Goal: Transaction & Acquisition: Purchase product/service

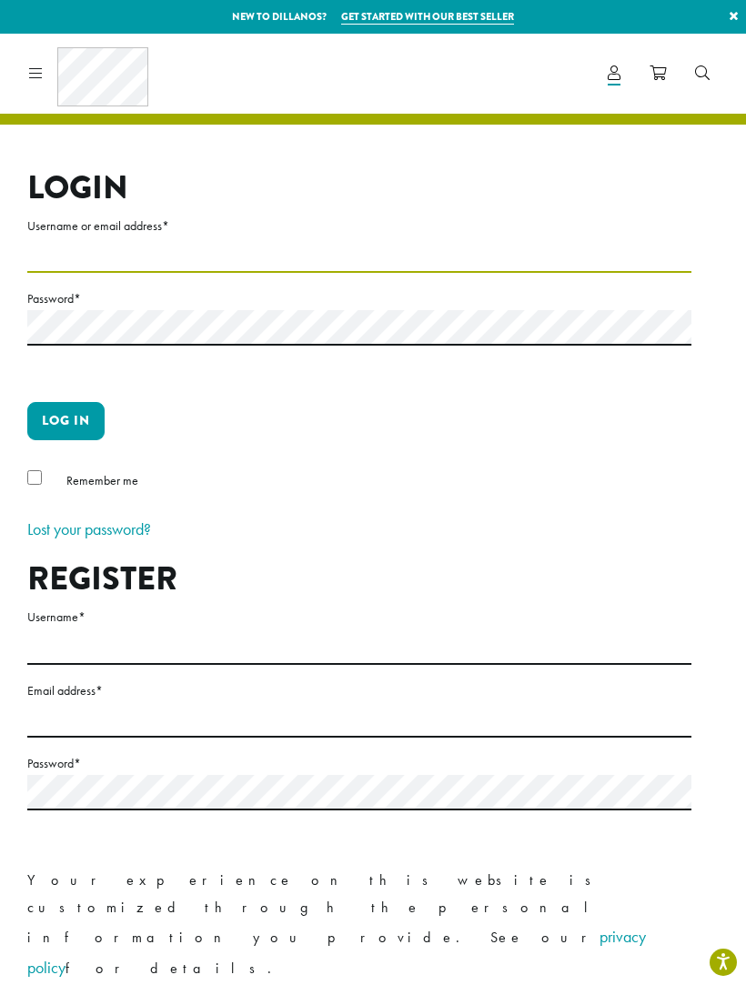
type input "*****"
click at [66, 420] on button "Log in" at bounding box center [65, 421] width 77 height 38
click at [77, 420] on button "Log in" at bounding box center [65, 421] width 77 height 38
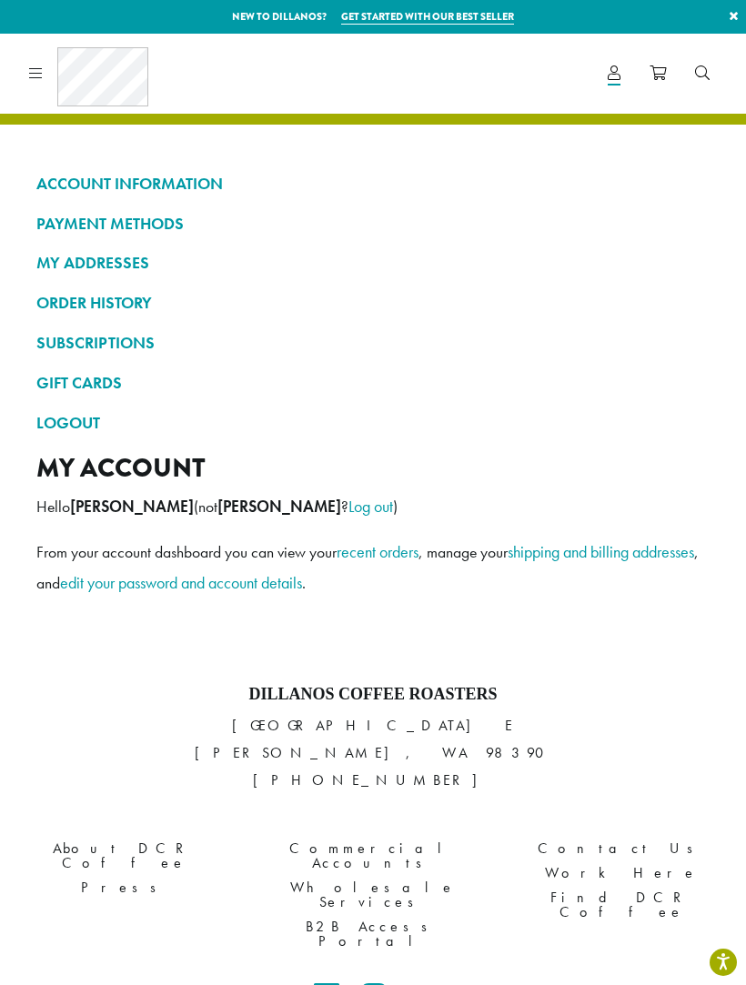
click at [46, 75] on div "Coffee All Coffees Best Sellers Blends Single Origins Dillanos Limited Organic …" at bounding box center [85, 73] width 126 height 59
click at [39, 70] on icon at bounding box center [36, 73] width 14 height 15
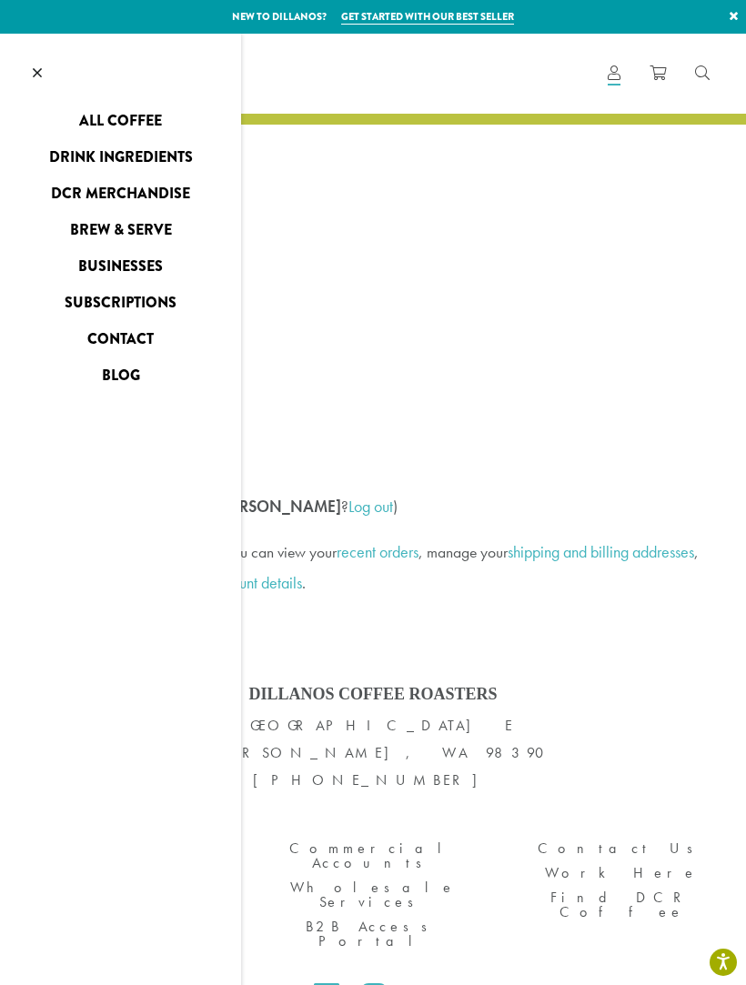
click at [173, 121] on link "All Coffee" at bounding box center [120, 120] width 241 height 29
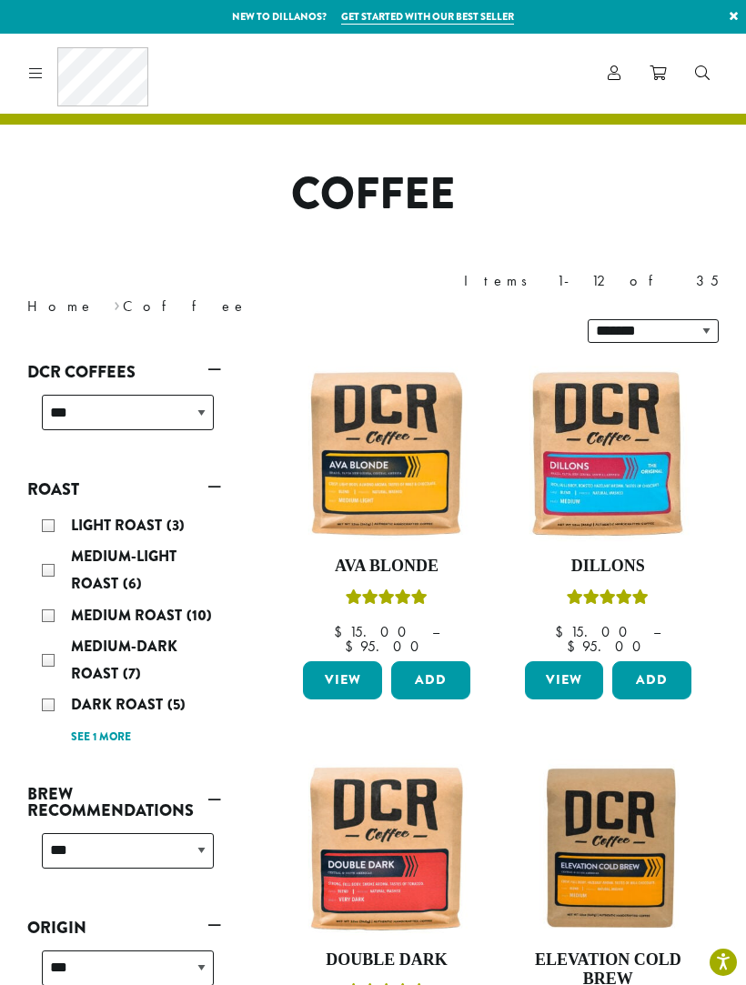
click at [125, 729] on link "See 1 more" at bounding box center [101, 738] width 60 height 18
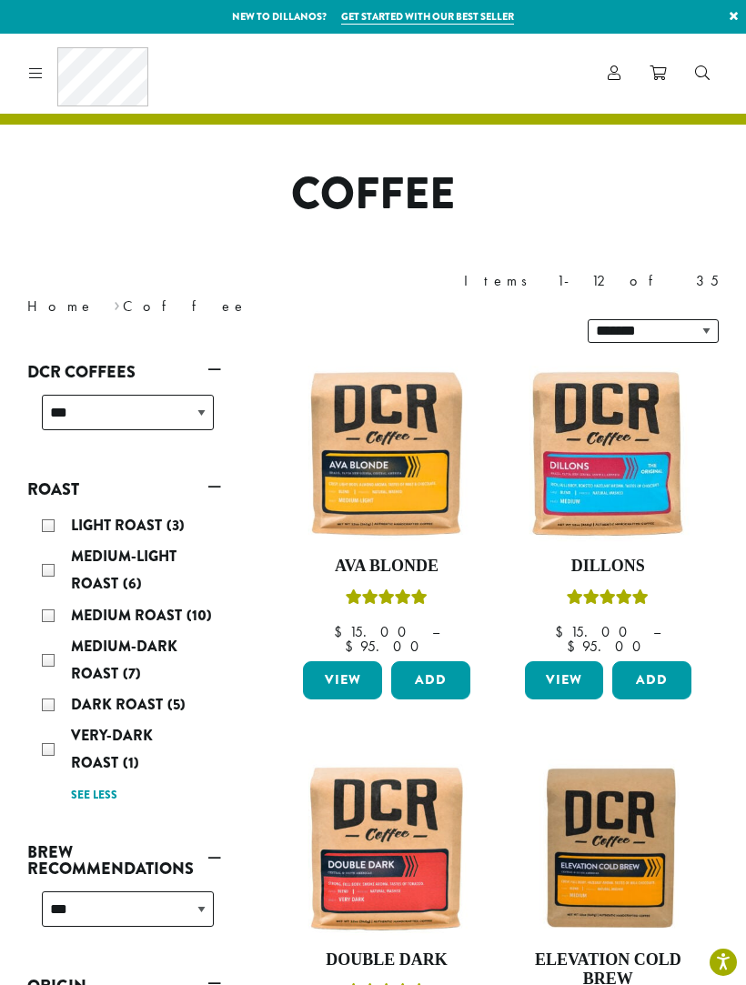
click at [56, 722] on div "Very-Dark Roast (1)" at bounding box center [128, 749] width 172 height 55
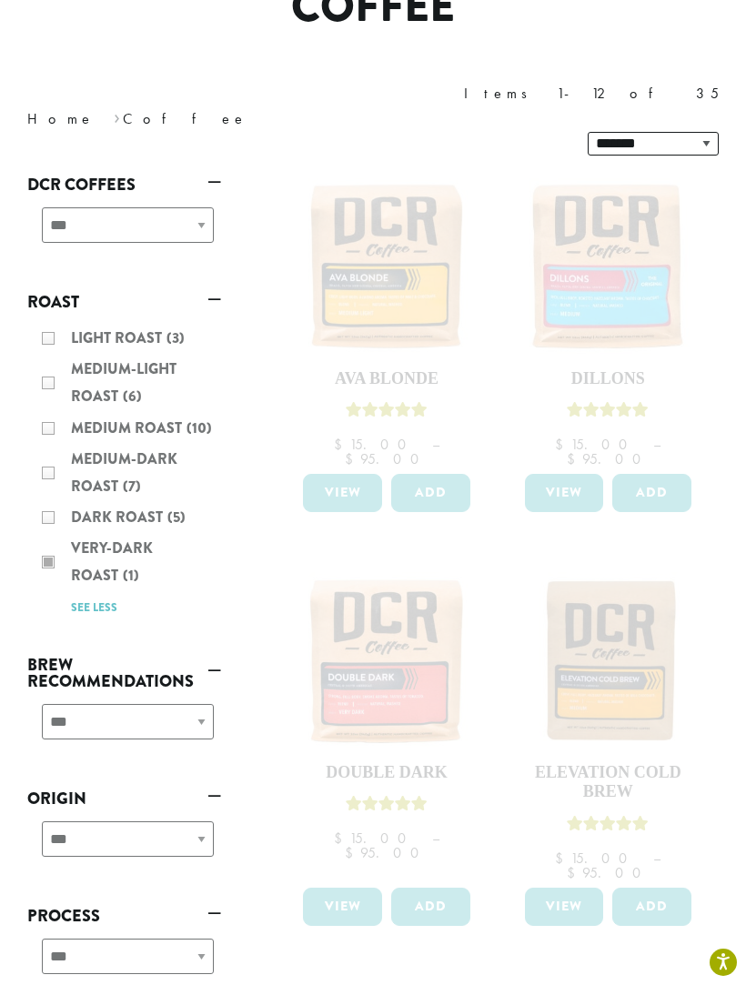
scroll to position [190, 0]
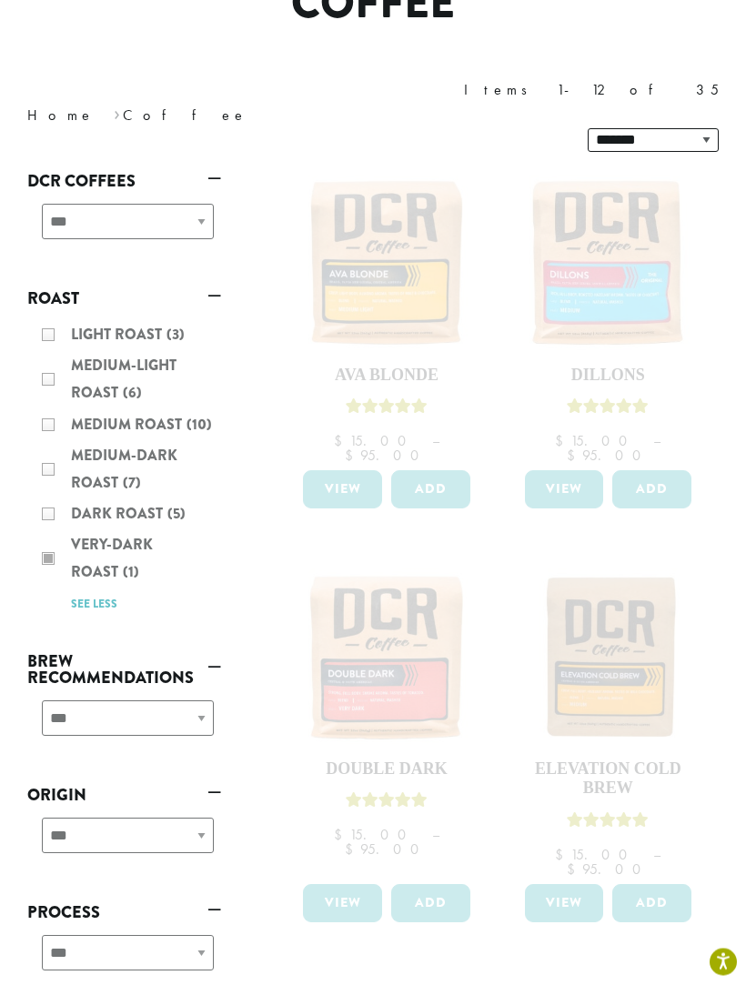
click at [125, 525] on div "Light Roast (3) Medium-Light Roast (6) Medium Roast (10) Medium-Dark Roast (7) …" at bounding box center [124, 470] width 194 height 310
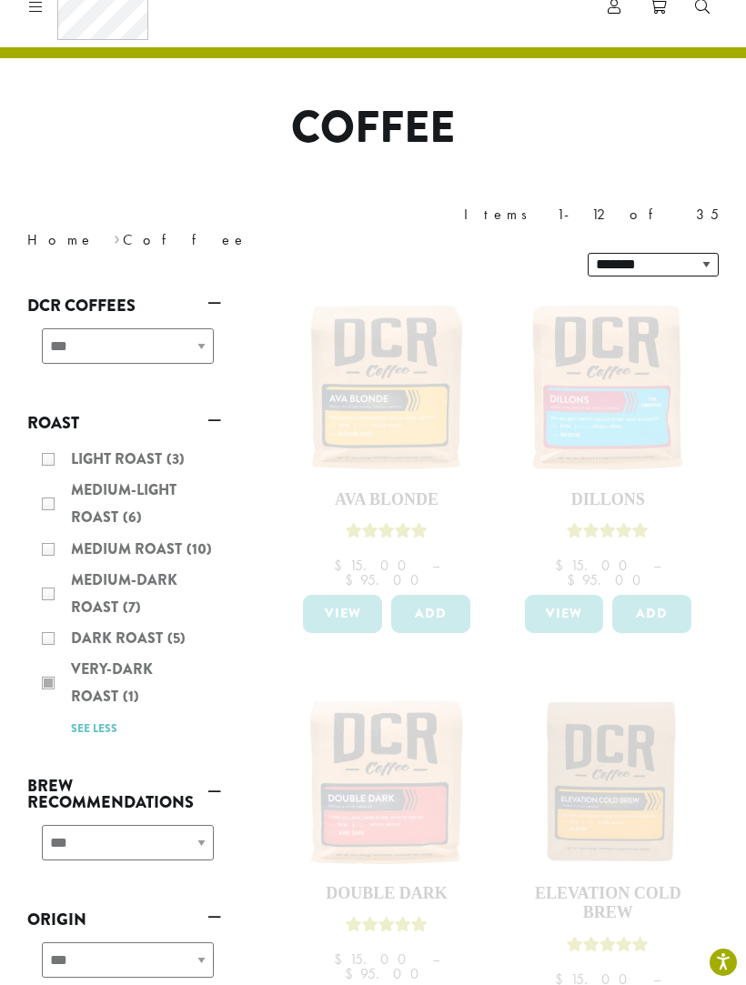
scroll to position [0, 0]
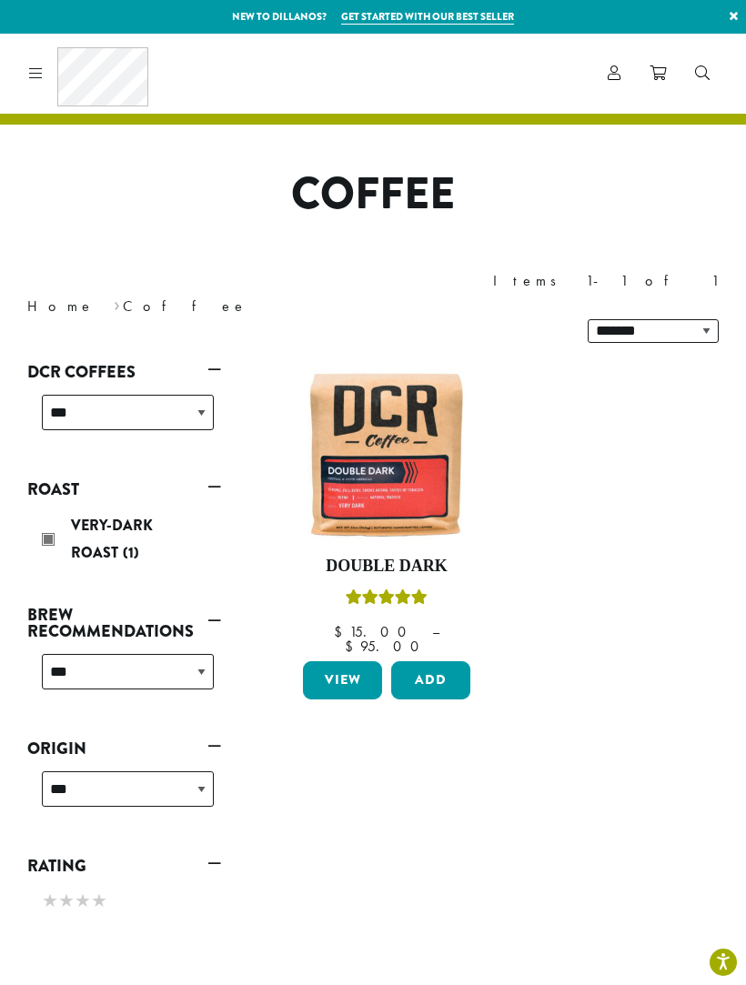
click at [358, 662] on link "View" at bounding box center [342, 681] width 79 height 38
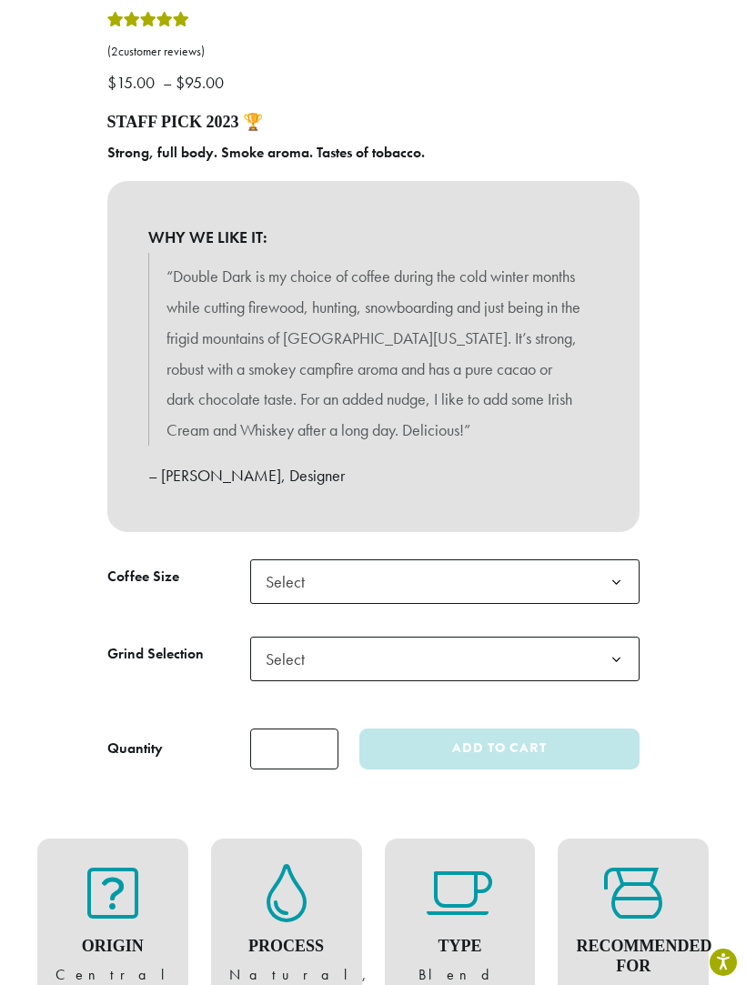
scroll to position [748, 0]
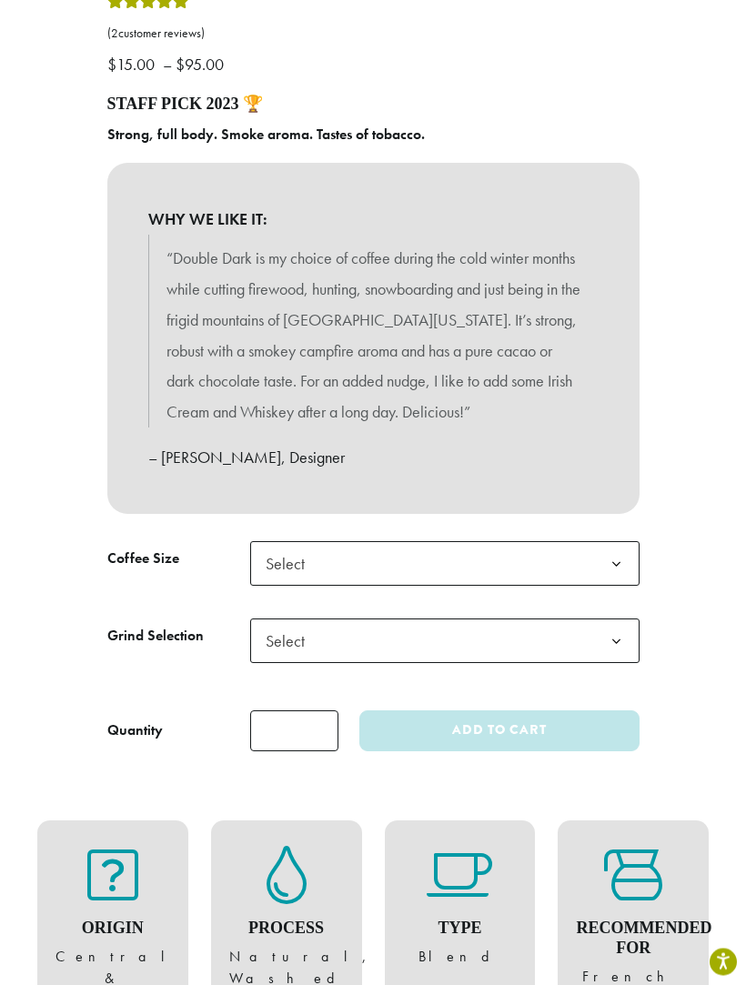
click at [612, 558] on b at bounding box center [616, 565] width 45 height 45
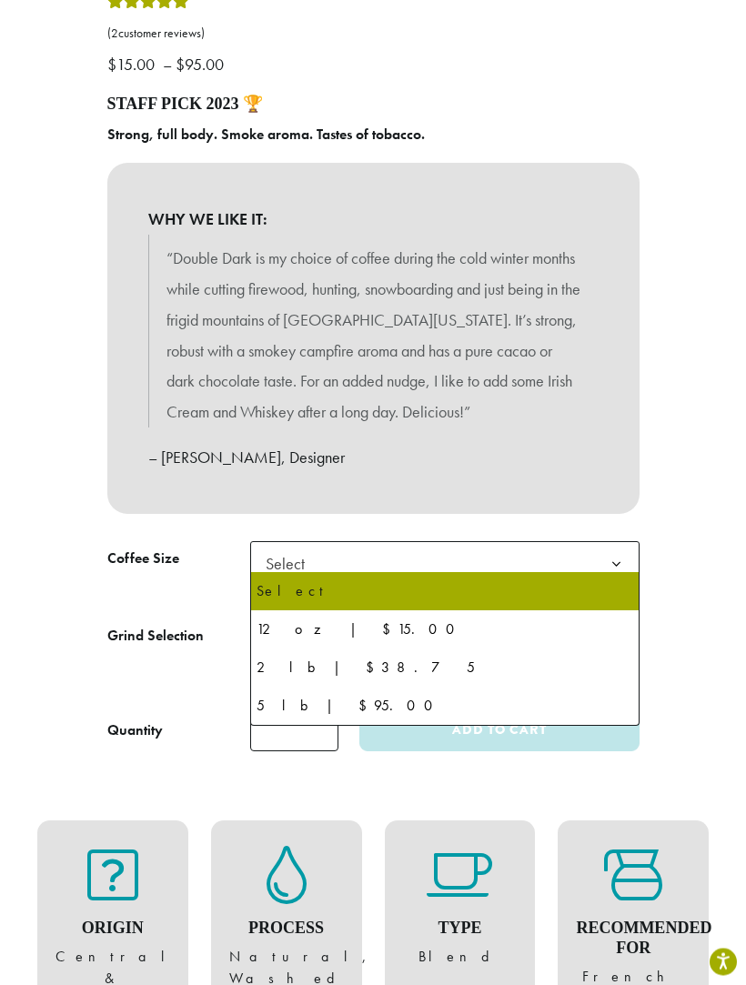
scroll to position [749, 0]
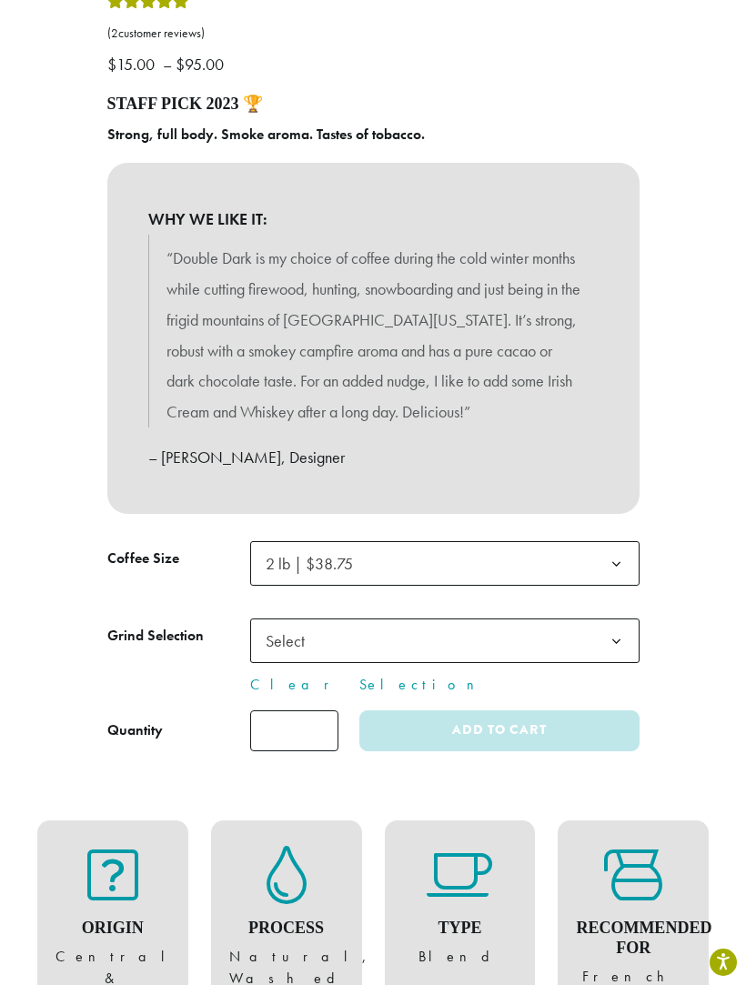
click at [617, 628] on b at bounding box center [616, 642] width 45 height 45
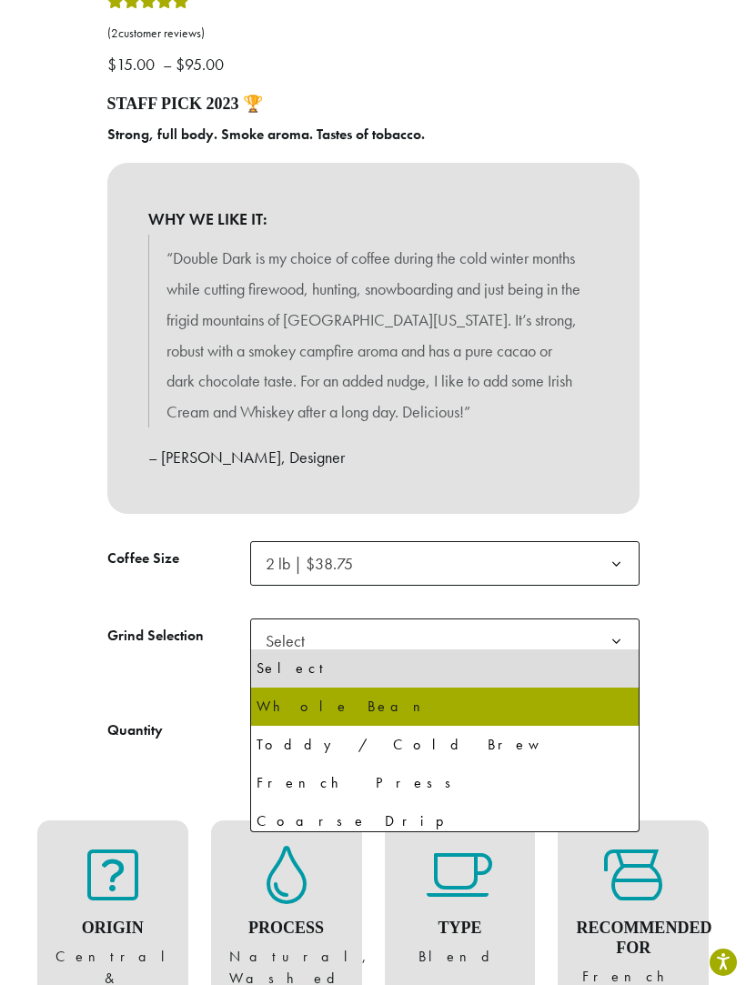
select select "**********"
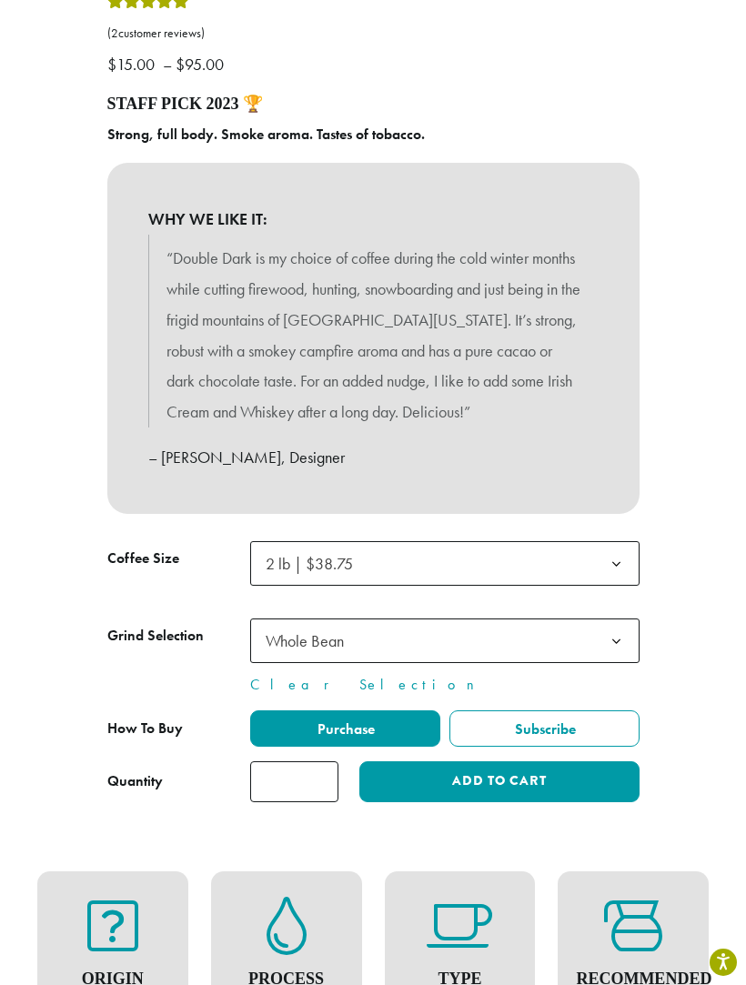
click at [384, 713] on label "Purchase" at bounding box center [345, 729] width 190 height 36
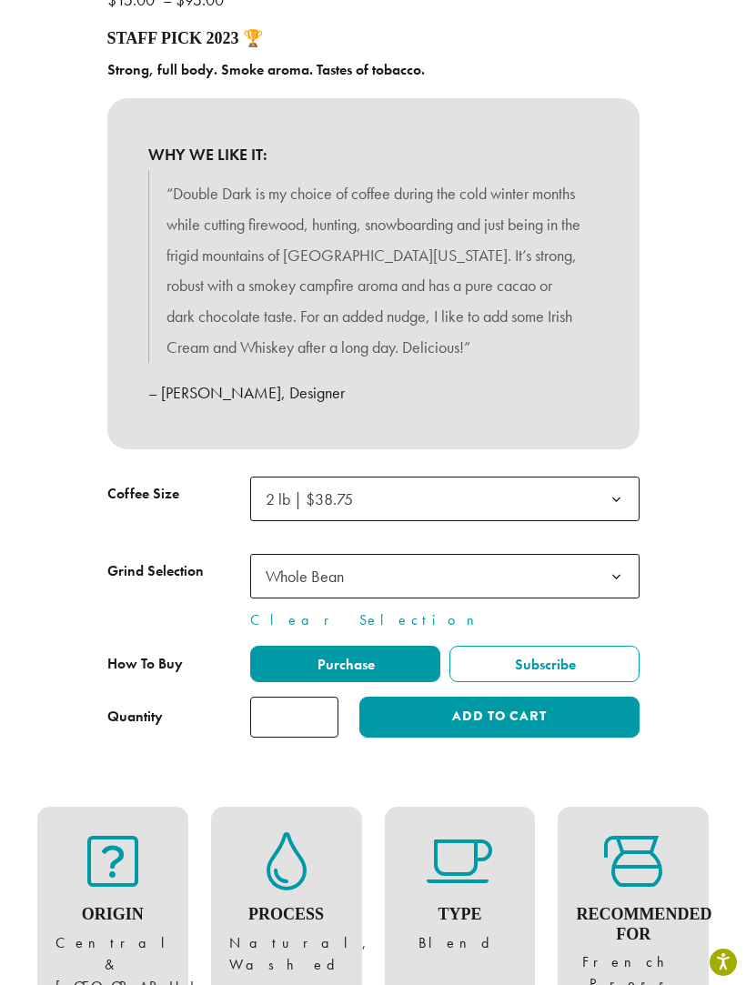
scroll to position [842, 0]
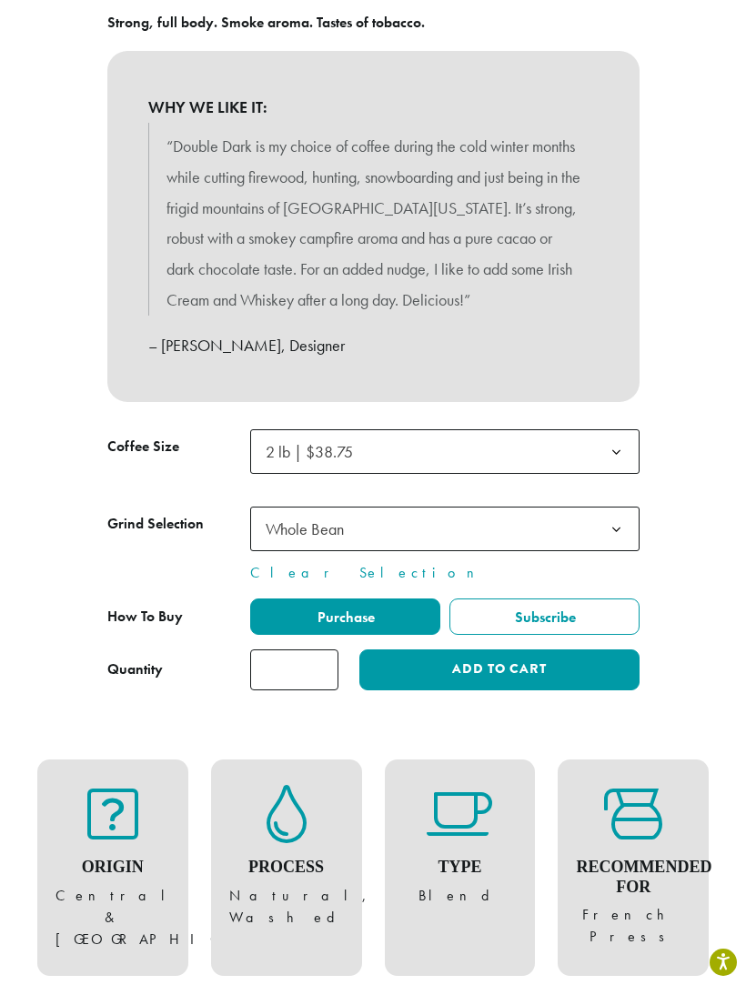
click at [386, 609] on label "Purchase" at bounding box center [345, 617] width 190 height 36
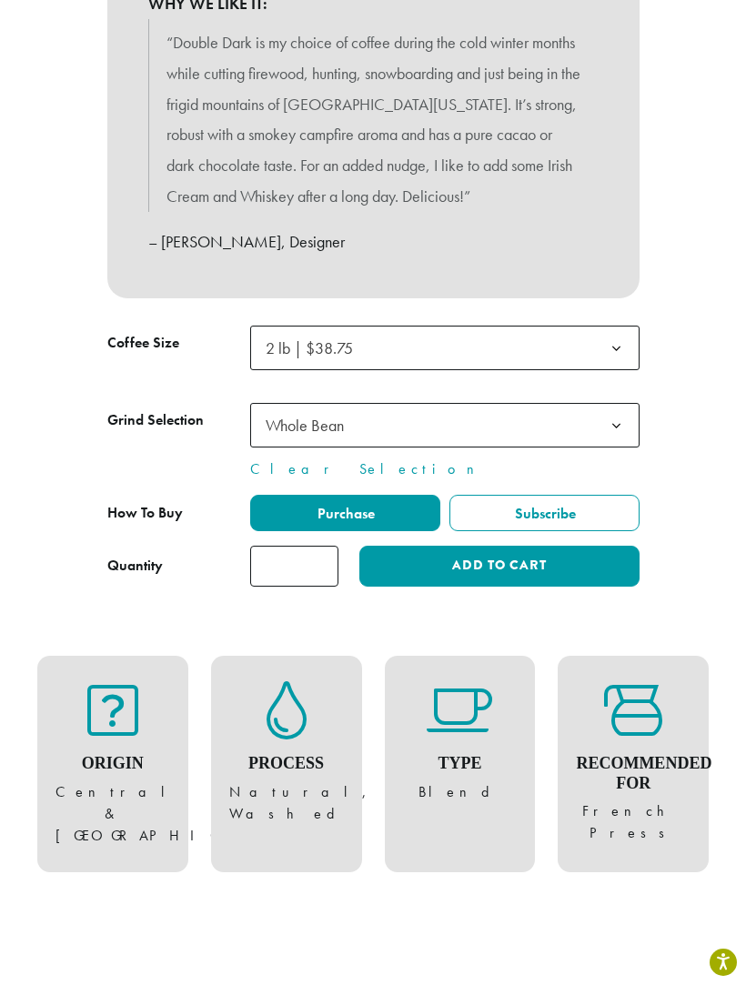
scroll to position [993, 0]
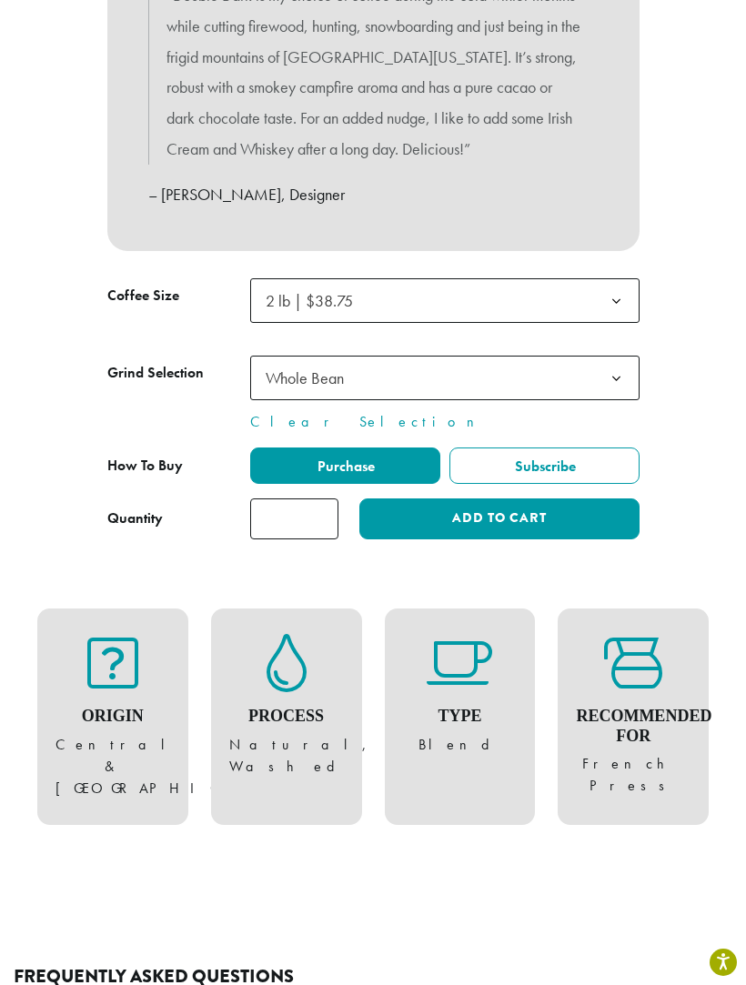
click at [585, 503] on button "Add to cart" at bounding box center [498, 519] width 279 height 41
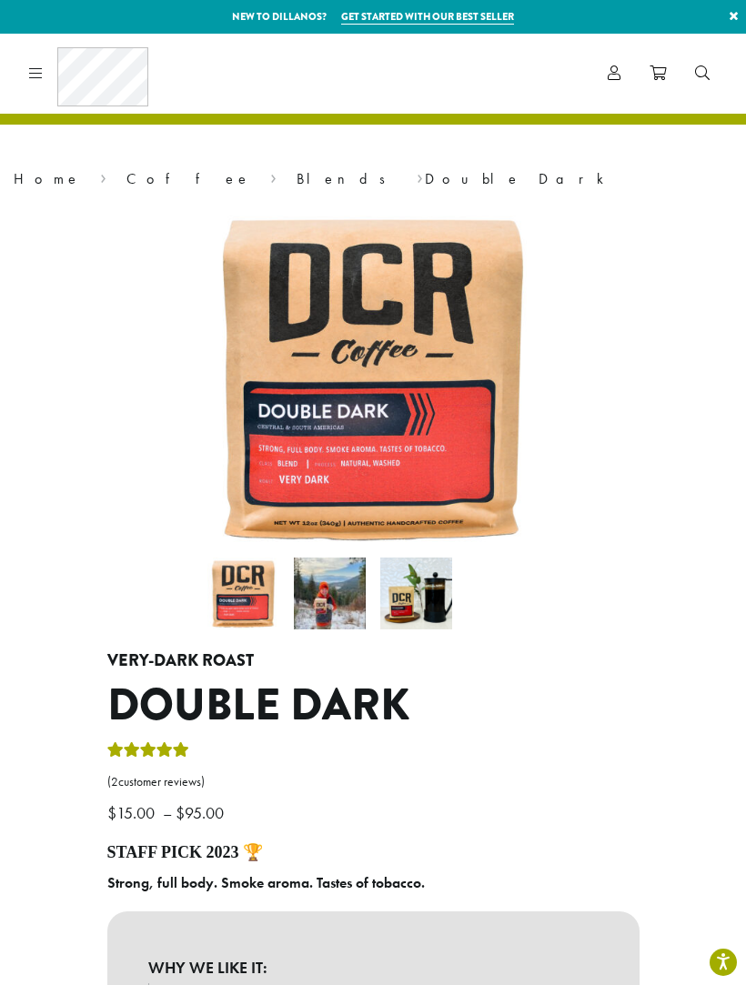
click at [660, 74] on icon at bounding box center [658, 73] width 16 height 15
click at [617, 79] on icon at bounding box center [614, 73] width 13 height 15
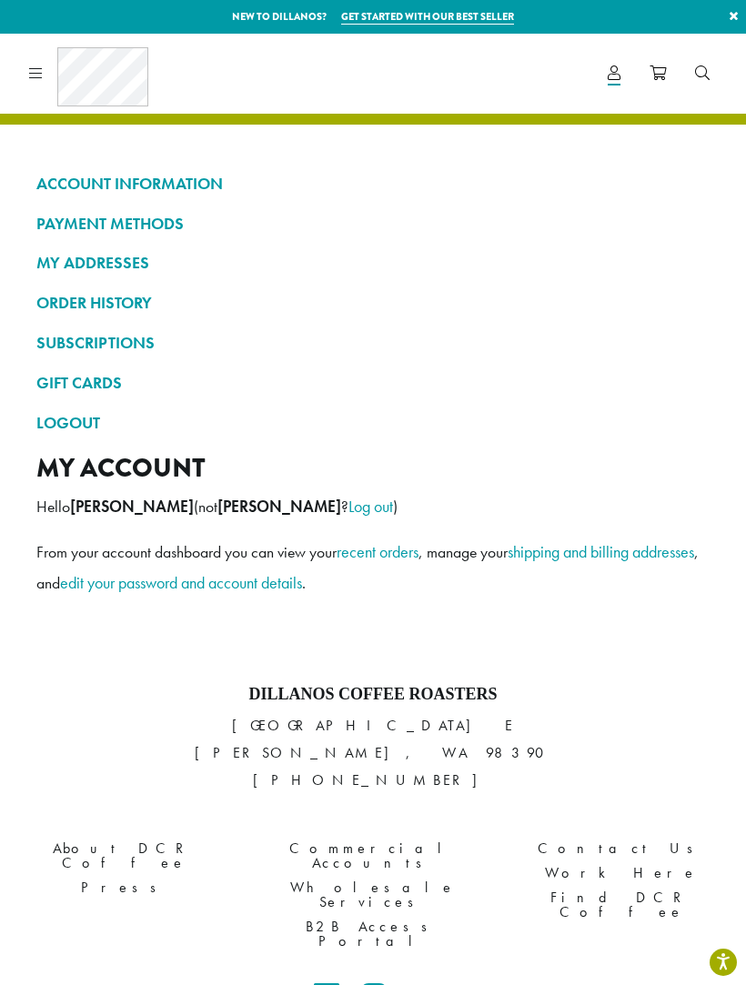
click at [39, 77] on icon at bounding box center [36, 73] width 14 height 15
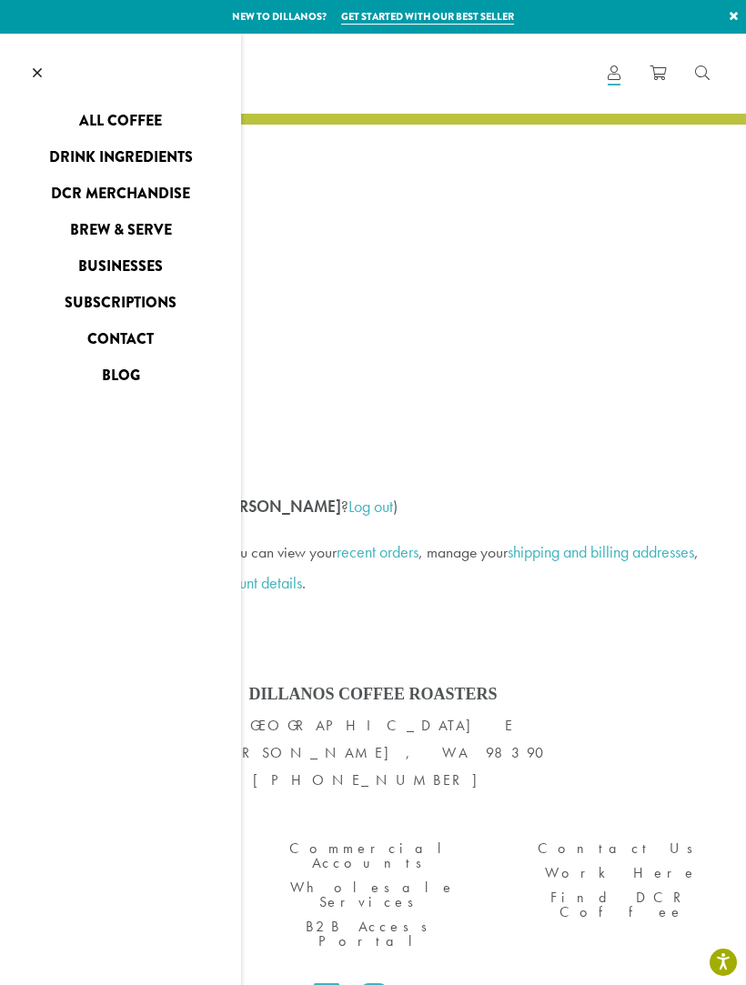
click at [156, 126] on link "All Coffee" at bounding box center [120, 120] width 241 height 29
click at [151, 124] on link "All Coffee" at bounding box center [120, 120] width 241 height 29
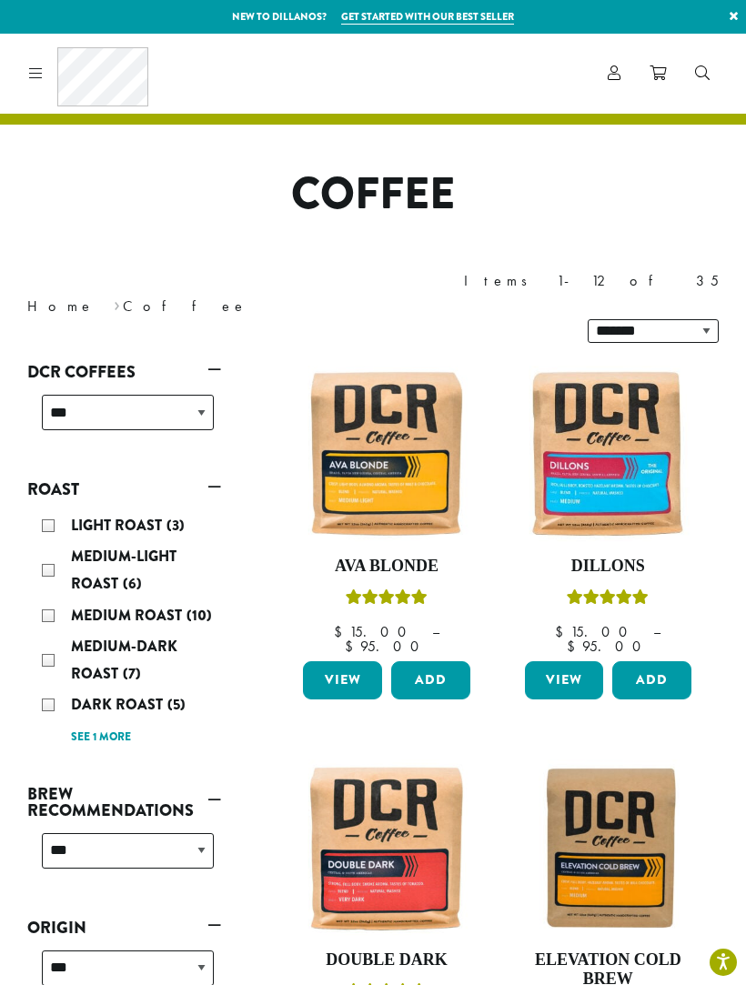
click at [124, 729] on link "See 1 more" at bounding box center [101, 738] width 60 height 18
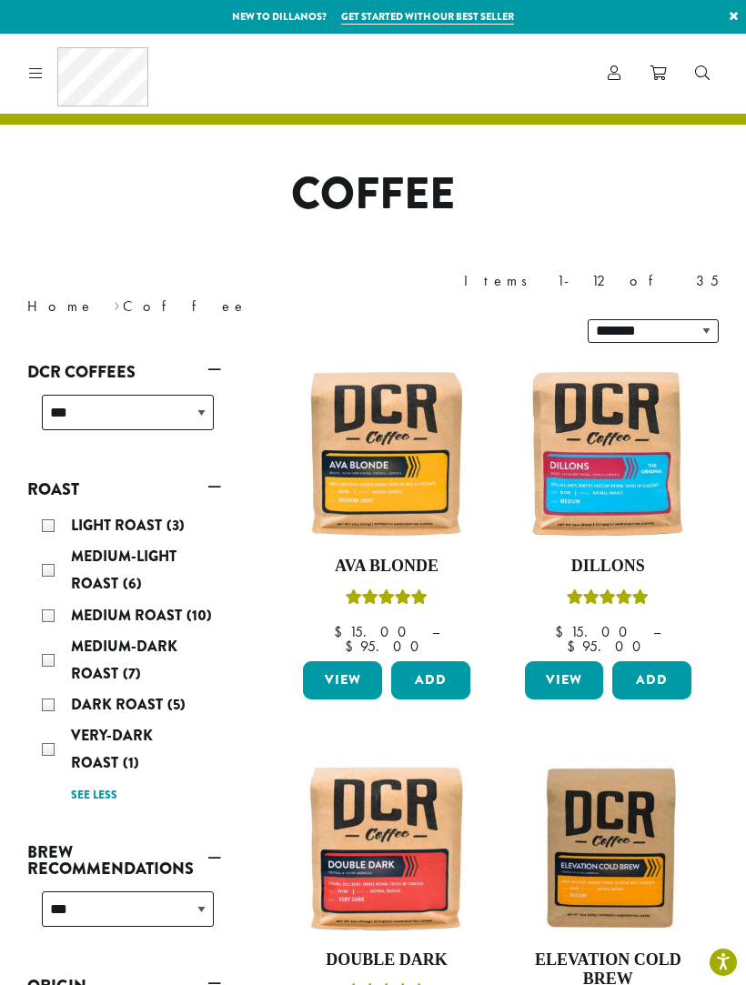
click at [61, 722] on div "Very-Dark Roast (1)" at bounding box center [128, 749] width 172 height 55
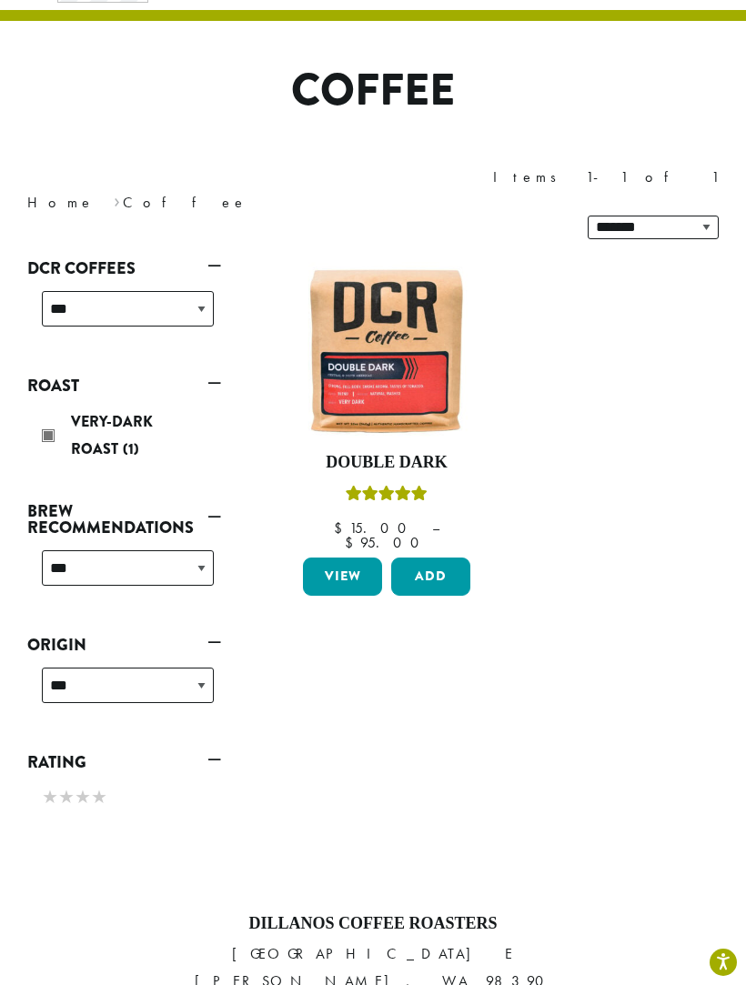
scroll to position [111, 0]
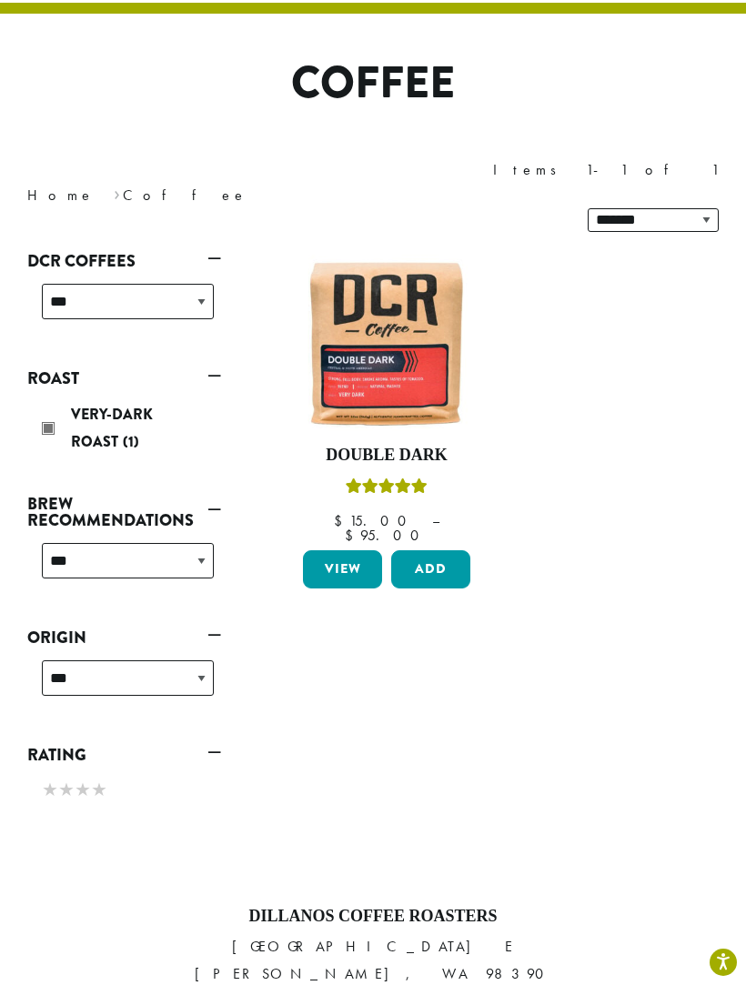
click at [355, 551] on link "View" at bounding box center [342, 570] width 79 height 38
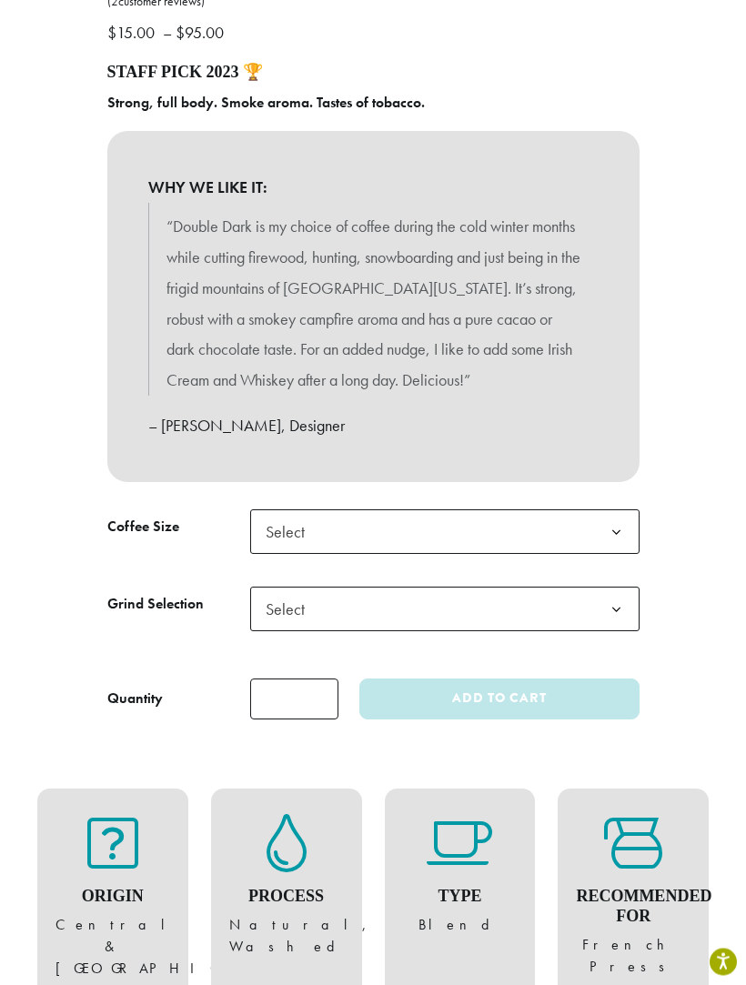
scroll to position [782, 0]
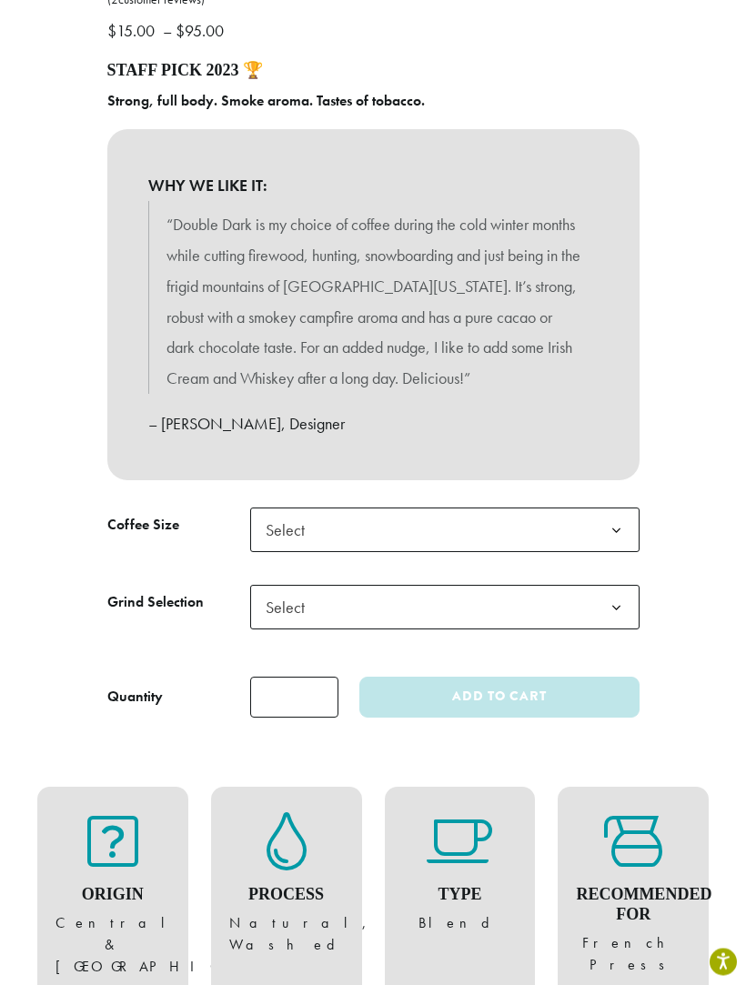
click at [609, 531] on b at bounding box center [616, 532] width 45 height 45
click at [610, 595] on b at bounding box center [616, 608] width 45 height 45
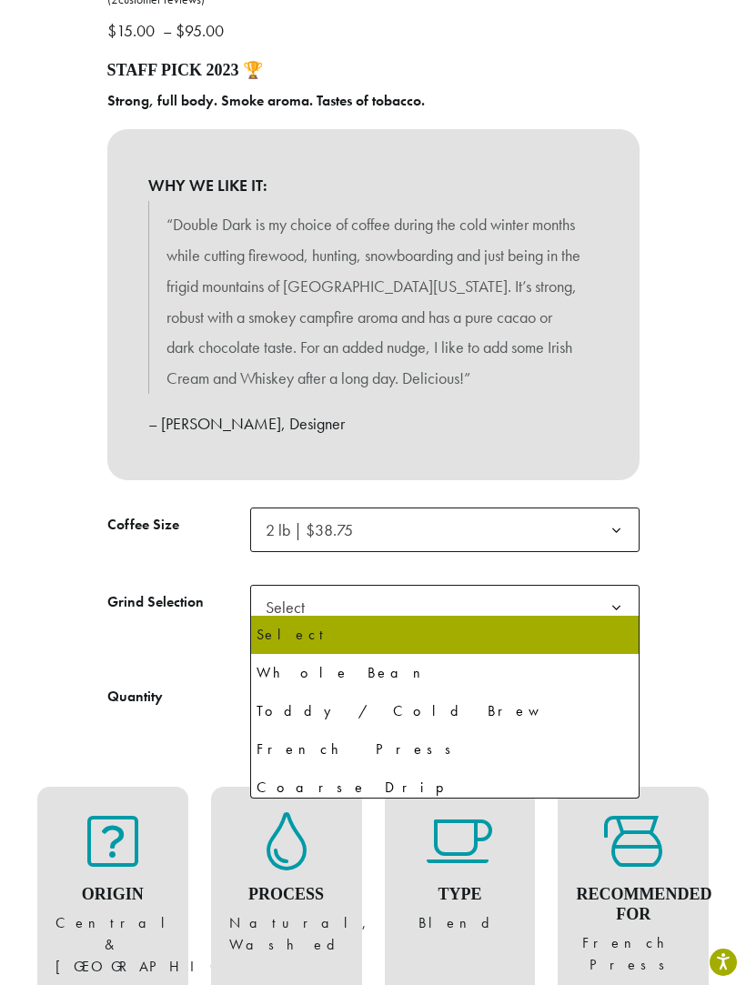
select select "**********"
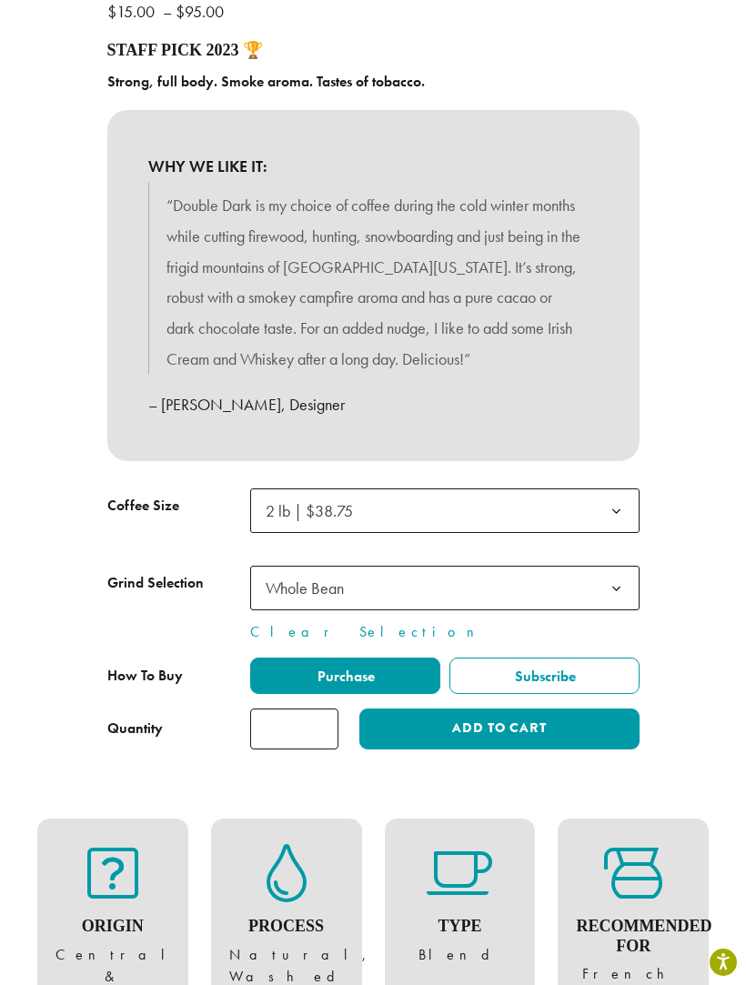
click at [555, 720] on button "Add to cart" at bounding box center [498, 729] width 279 height 41
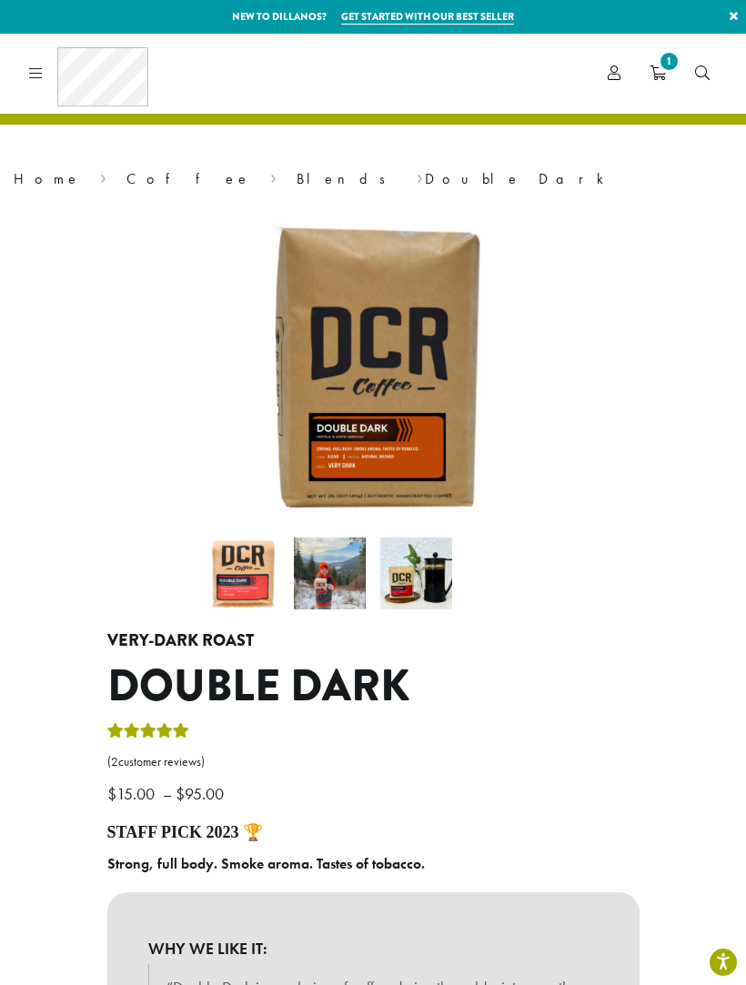
click at [37, 68] on icon at bounding box center [36, 73] width 14 height 15
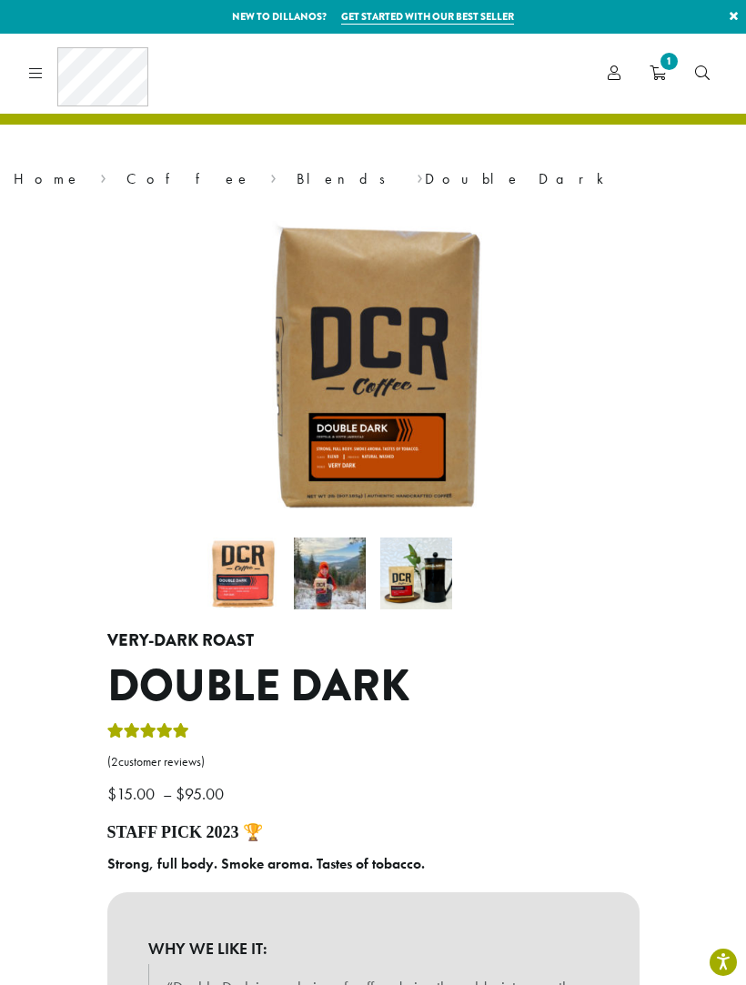
click at [625, 80] on link "Account" at bounding box center [614, 73] width 42 height 30
click at [617, 74] on icon at bounding box center [614, 73] width 13 height 15
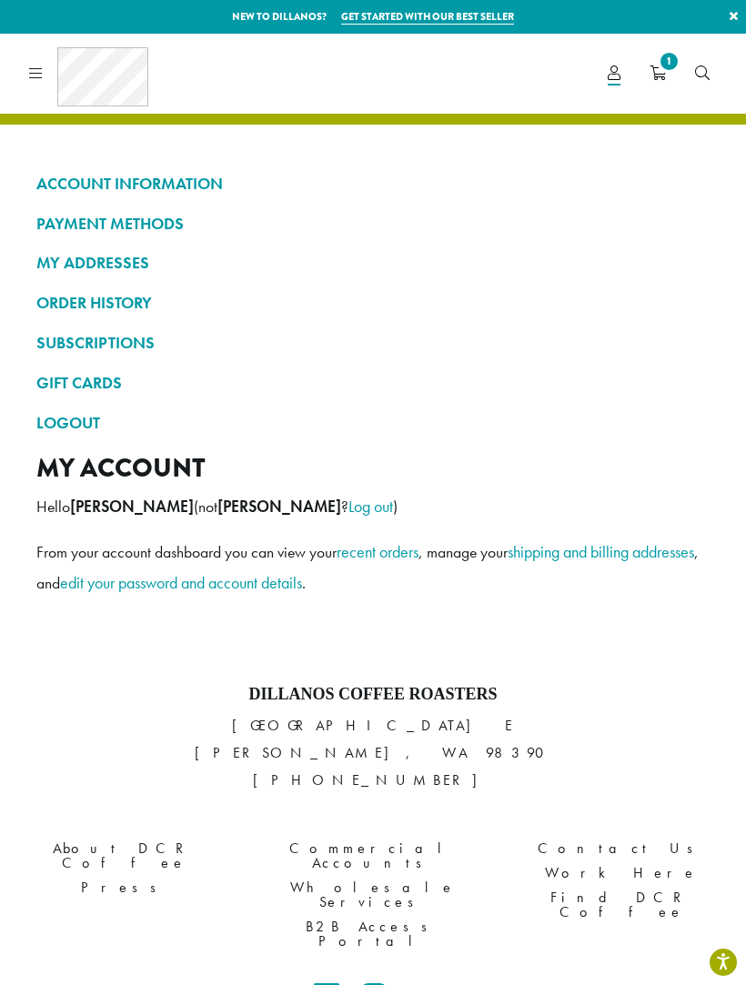
click at [404, 544] on link "recent orders" at bounding box center [378, 551] width 82 height 21
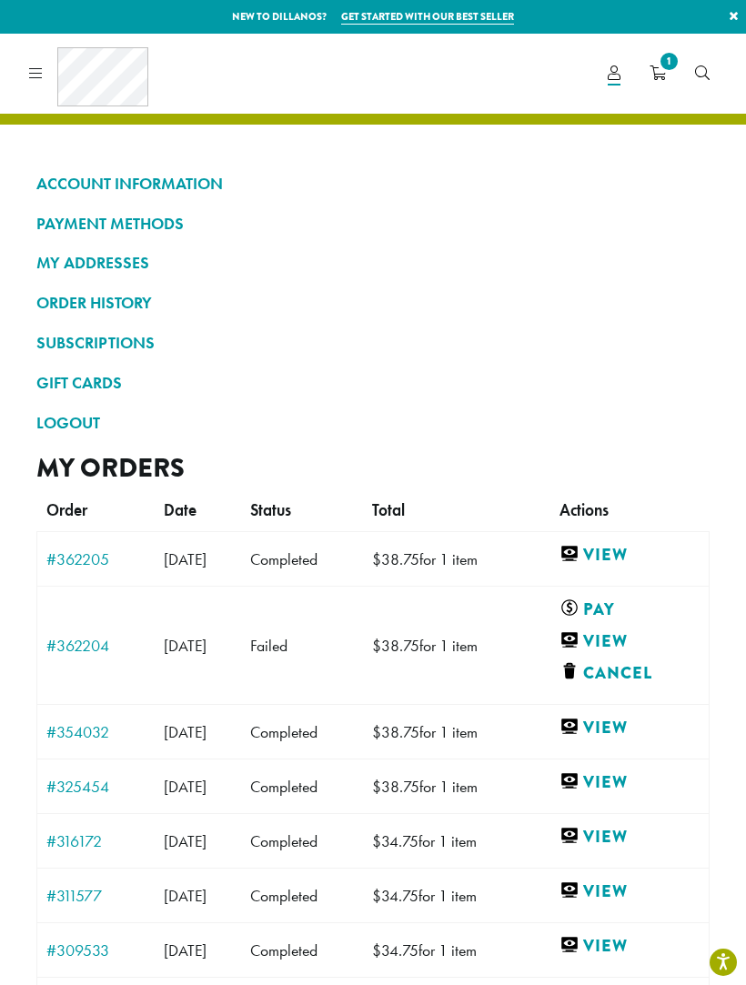
click at [672, 71] on span "1" at bounding box center [669, 61] width 25 height 25
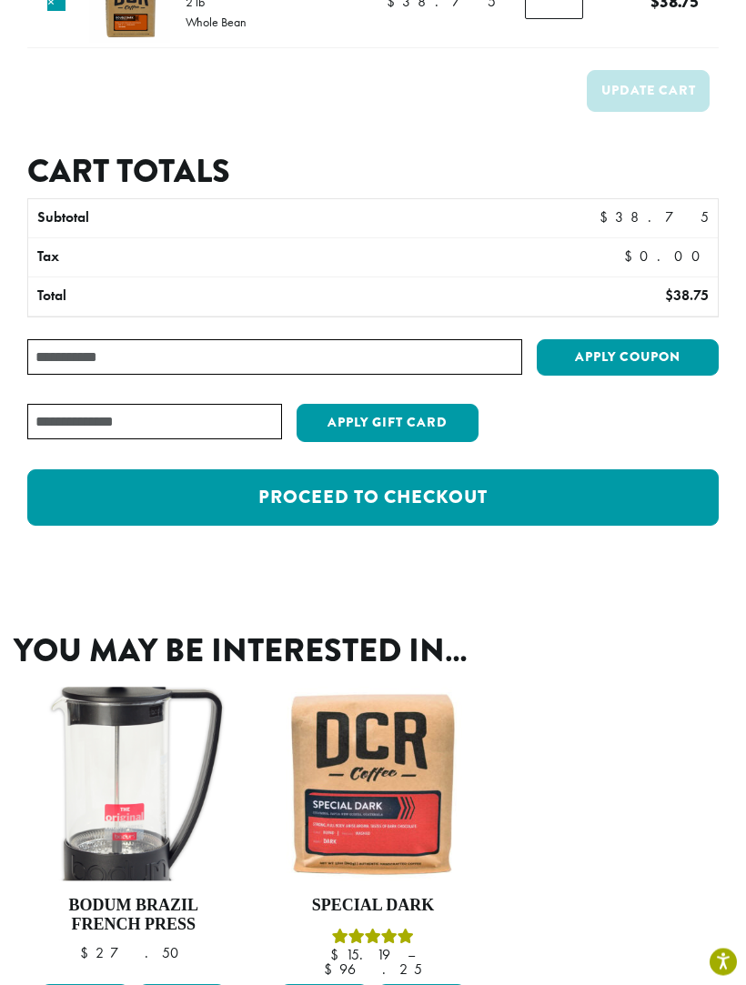
scroll to position [236, 0]
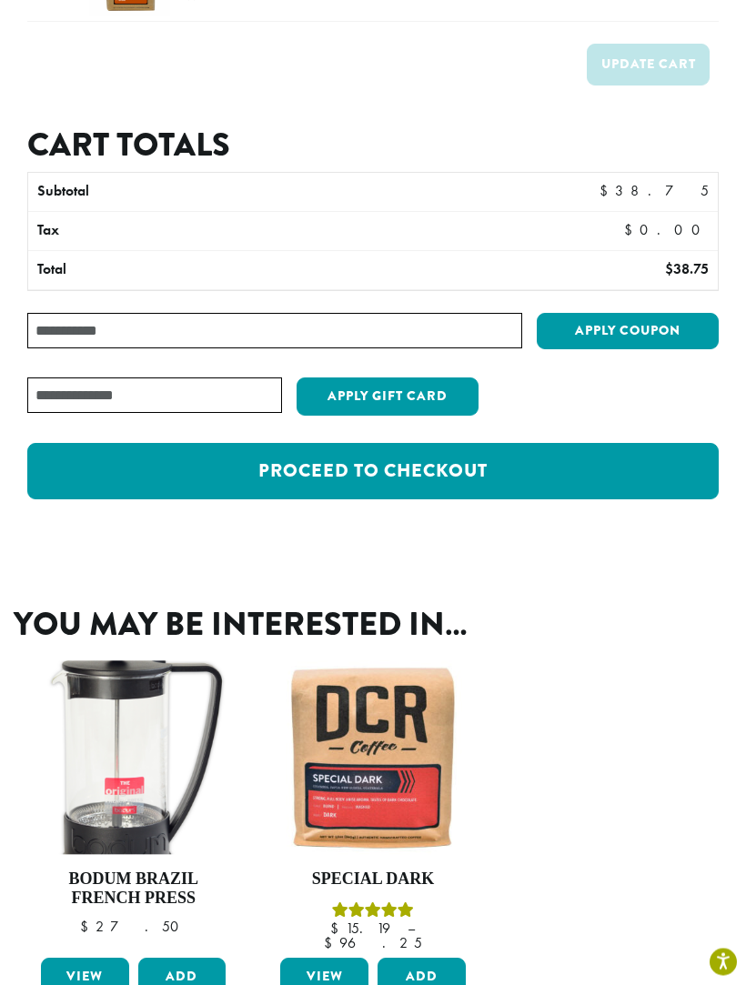
click at [605, 477] on link "Proceed to checkout" at bounding box center [373, 472] width 692 height 56
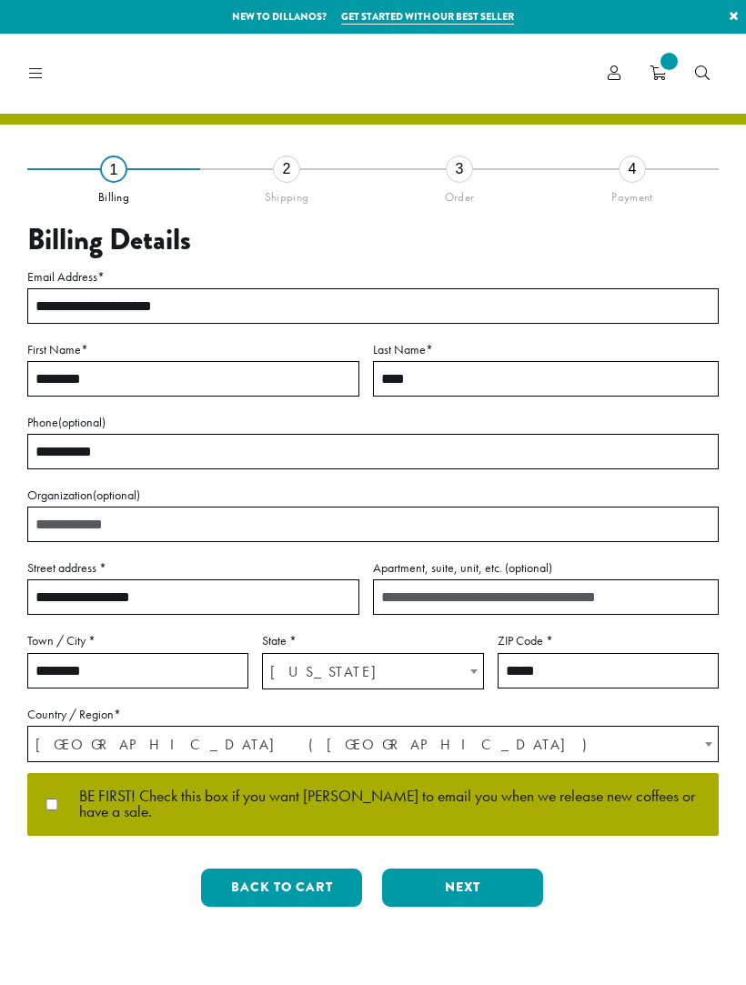
select select "**"
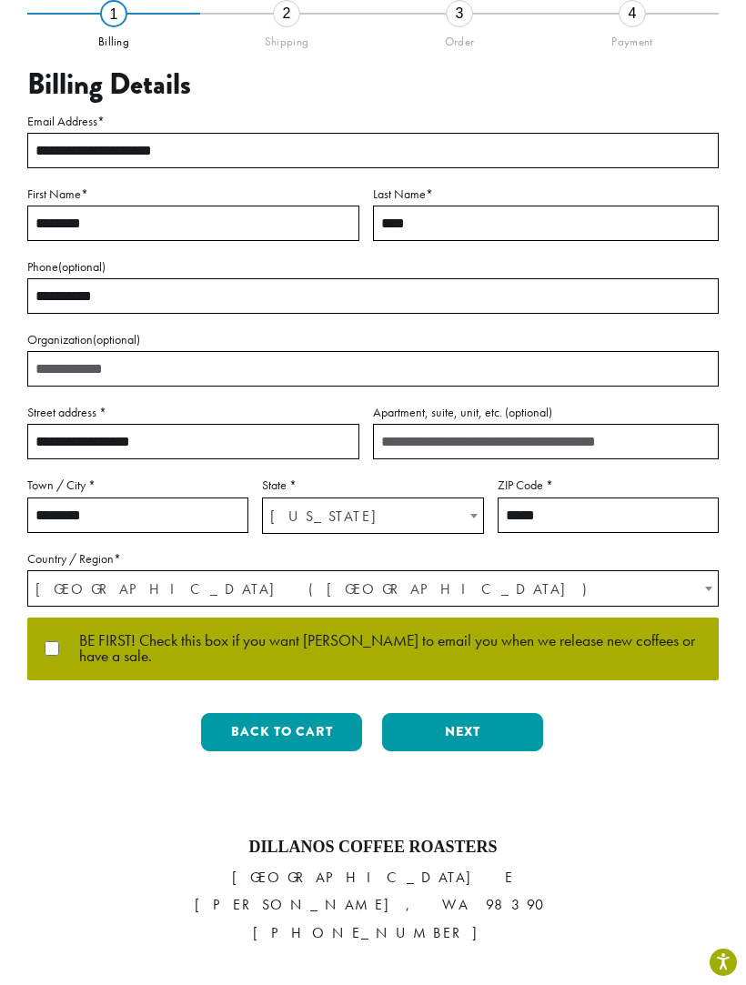
scroll to position [158, 0]
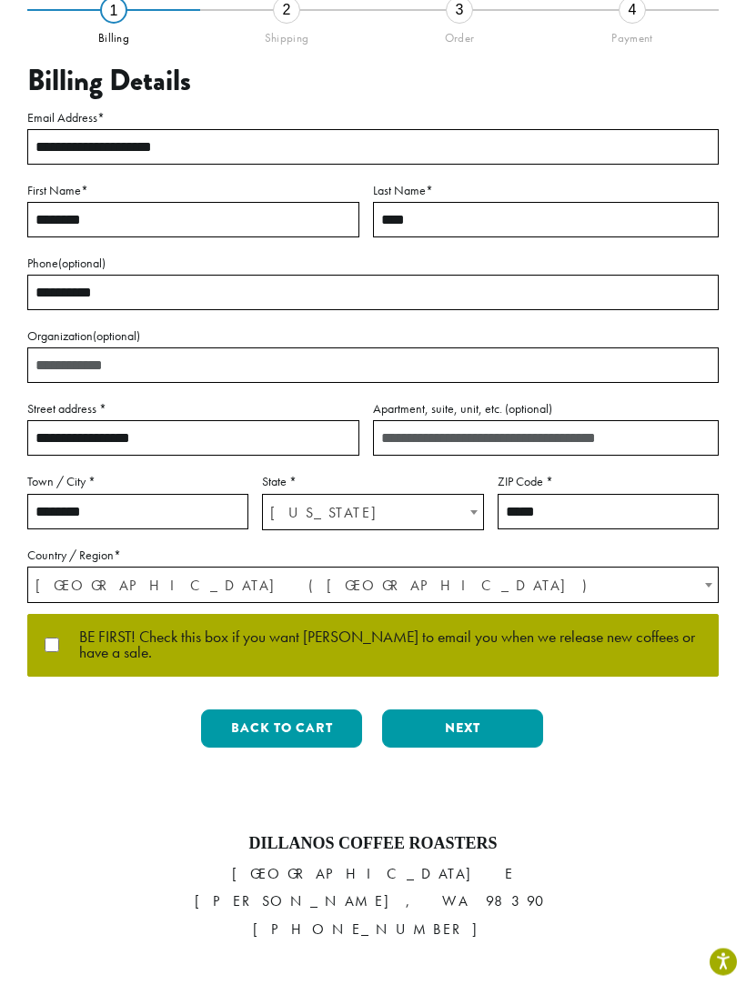
click at [491, 725] on button "Next" at bounding box center [462, 730] width 161 height 38
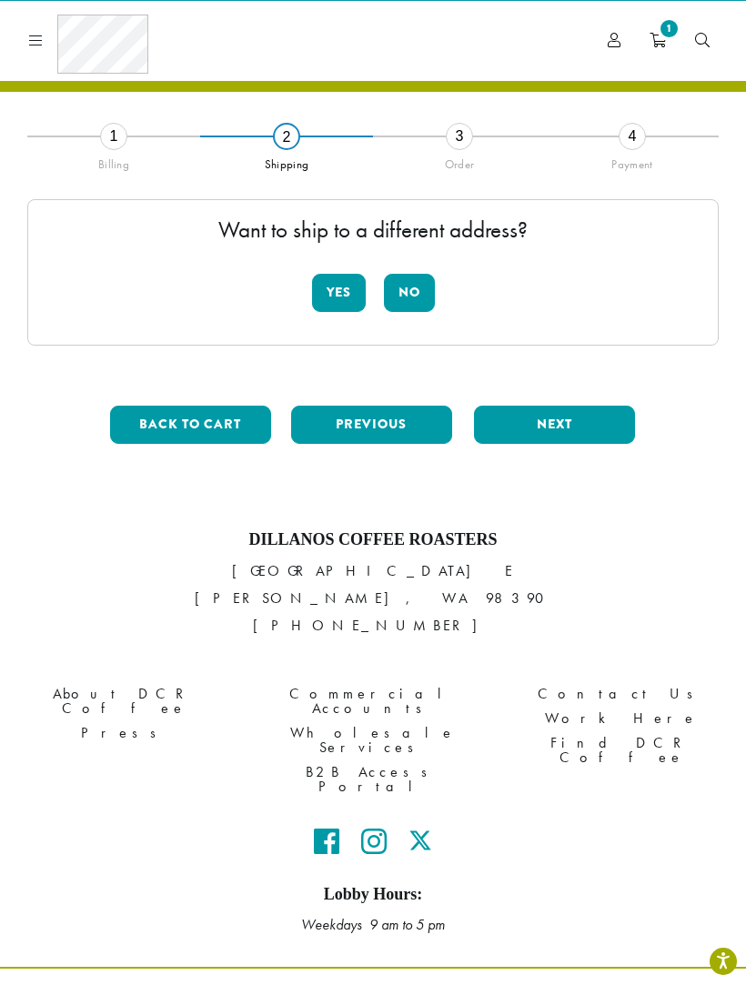
scroll to position [33, 0]
click at [415, 290] on button "No" at bounding box center [409, 293] width 51 height 38
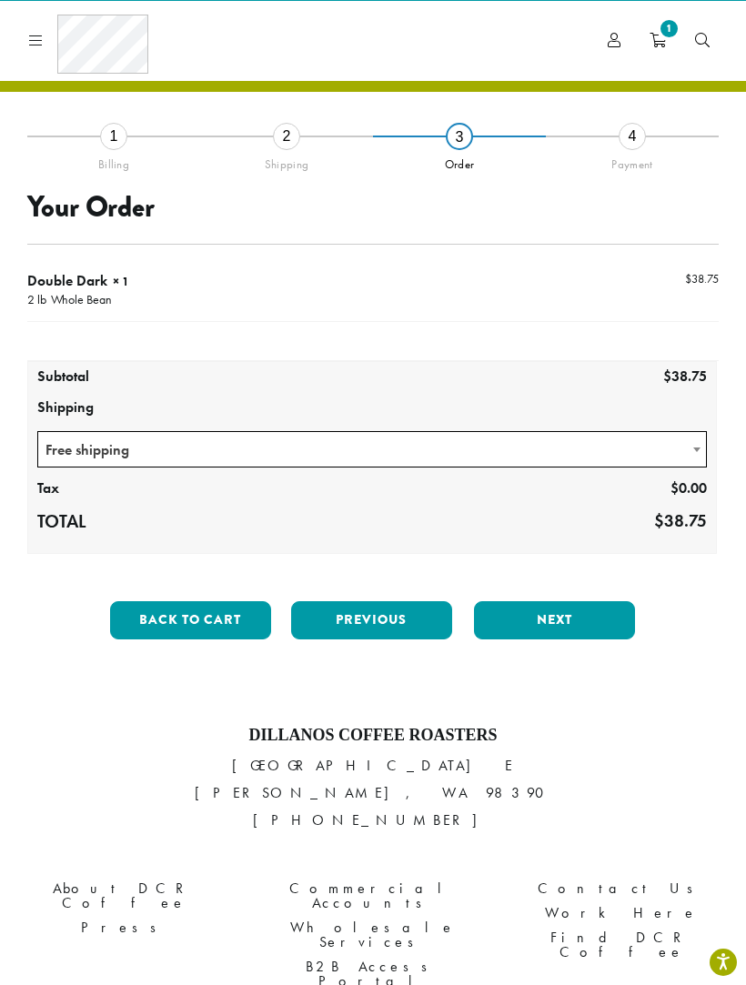
click at [551, 619] on button "Next" at bounding box center [554, 620] width 161 height 38
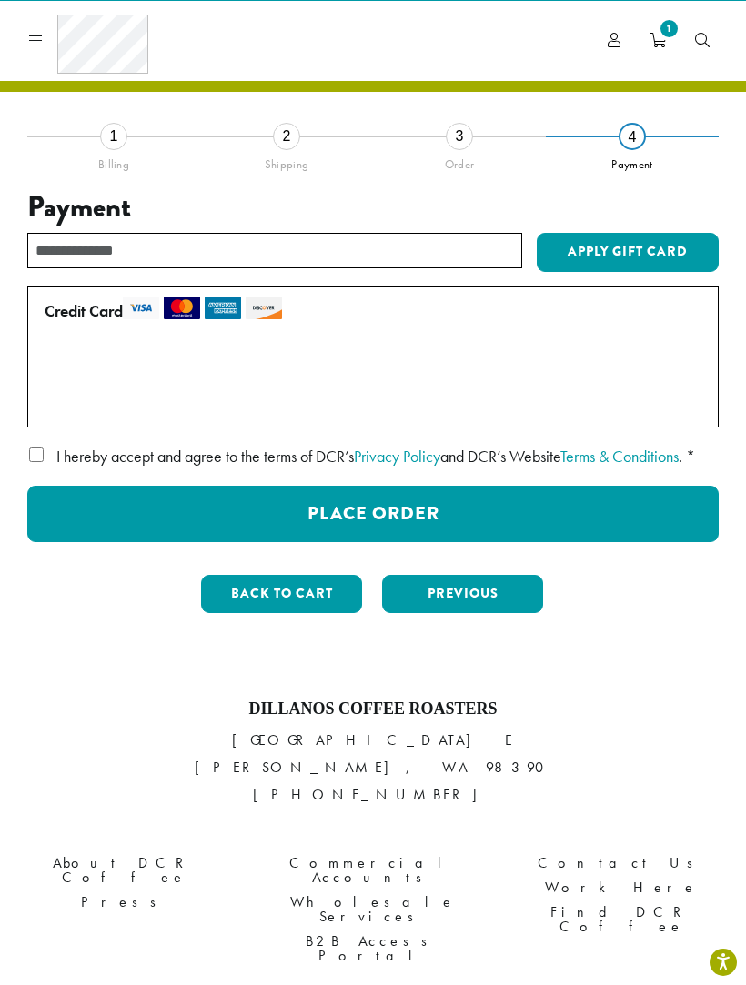
click at [546, 542] on button "Place Order" at bounding box center [373, 514] width 692 height 56
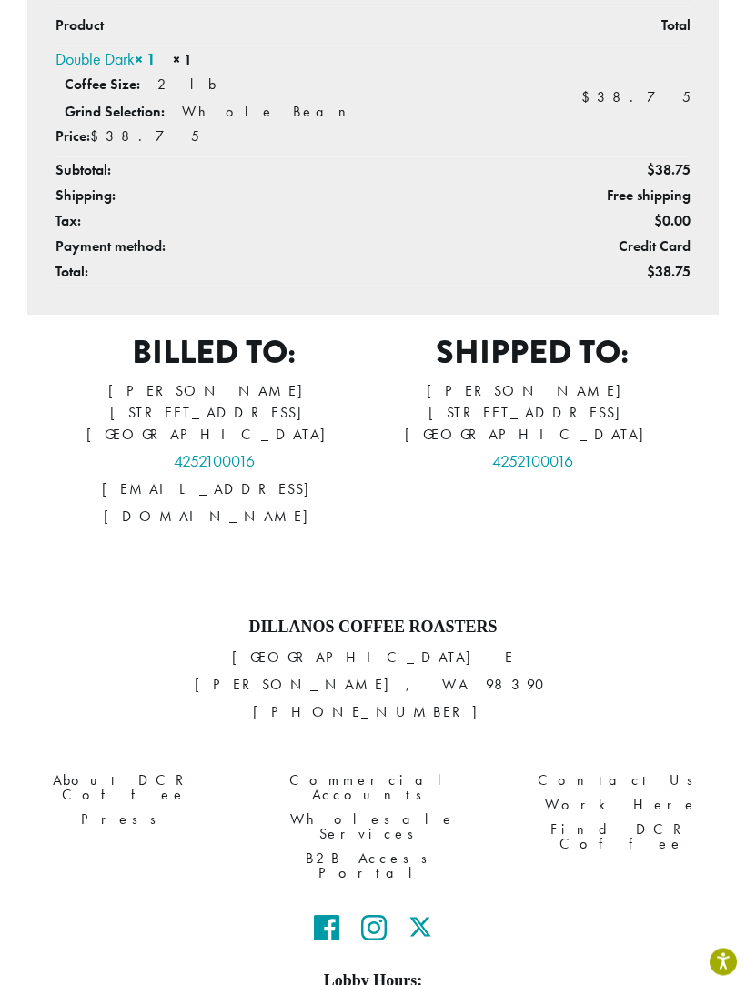
scroll to position [540, 0]
